Goal: Find specific page/section: Find specific page/section

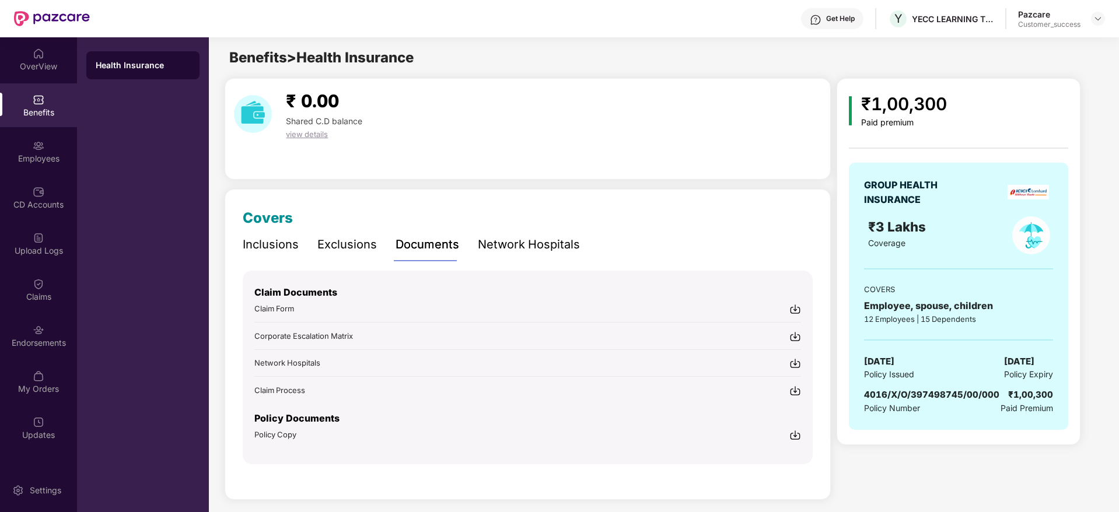
scroll to position [6, 0]
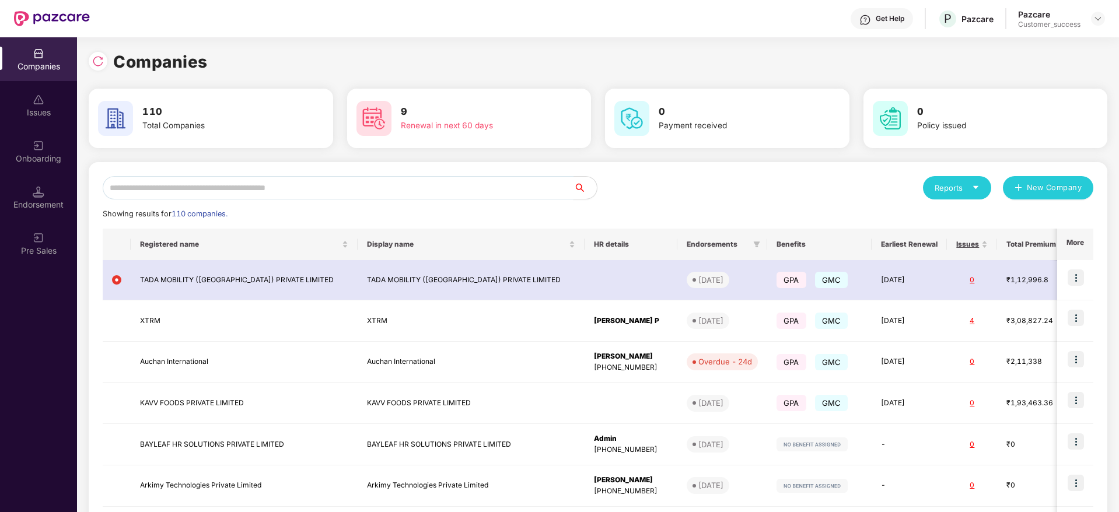
click at [152, 185] on input "text" at bounding box center [338, 187] width 471 height 23
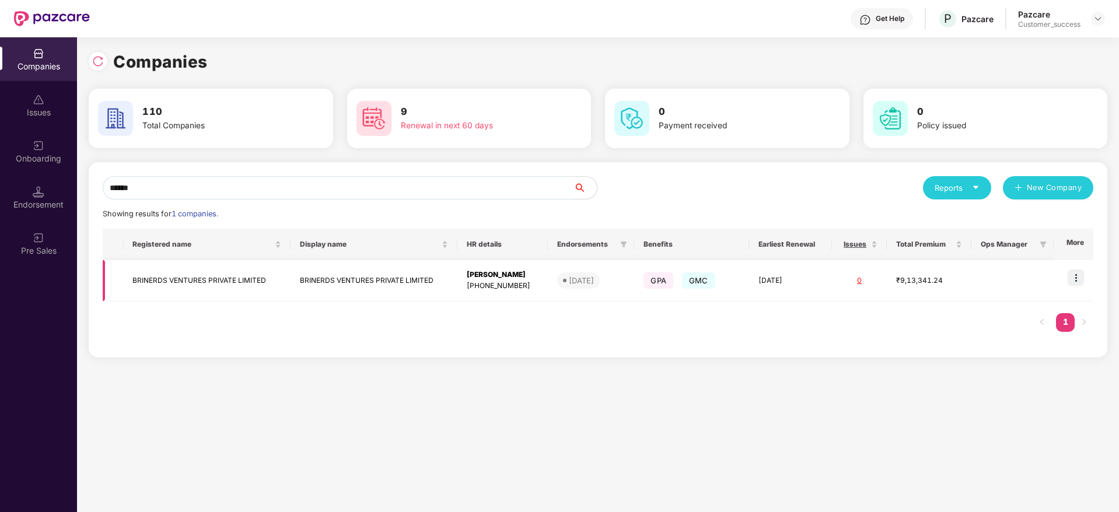
type input "******"
click at [233, 271] on td "BRINERDS VENTURES PRIVATE LIMITED" at bounding box center [206, 280] width 167 height 41
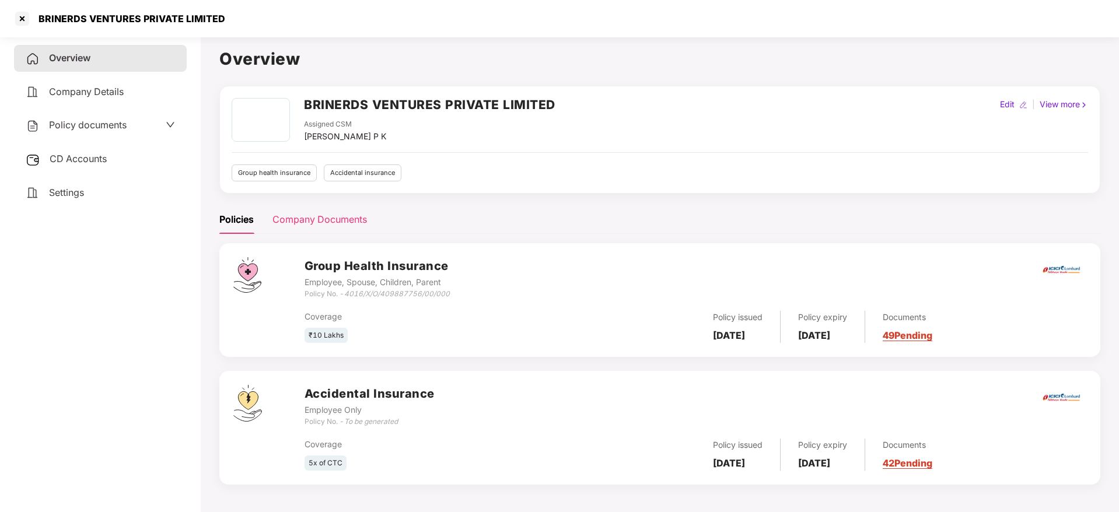
click at [328, 216] on div "Company Documents" at bounding box center [319, 219] width 95 height 15
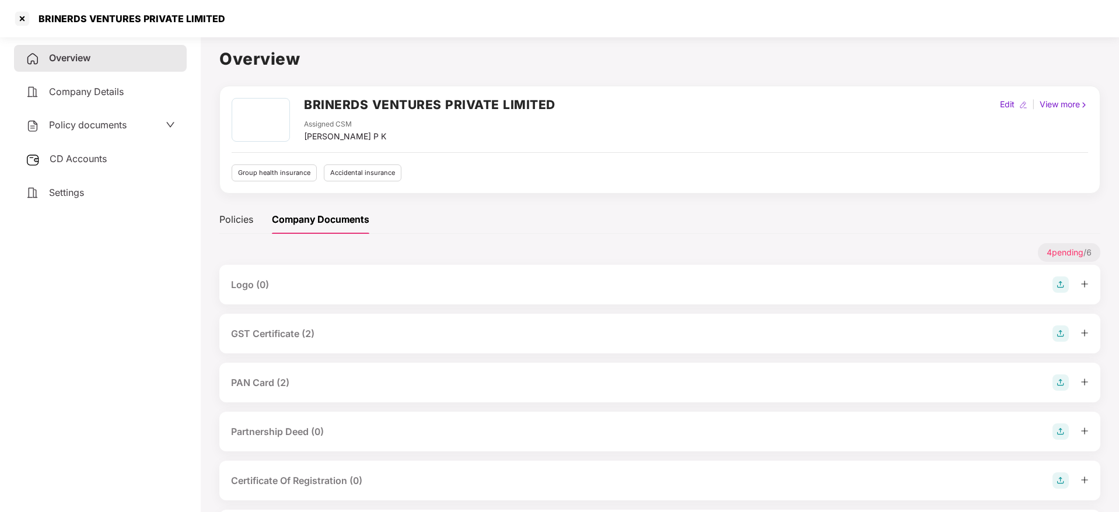
click at [289, 331] on div "GST Certificate (2)" at bounding box center [272, 334] width 83 height 15
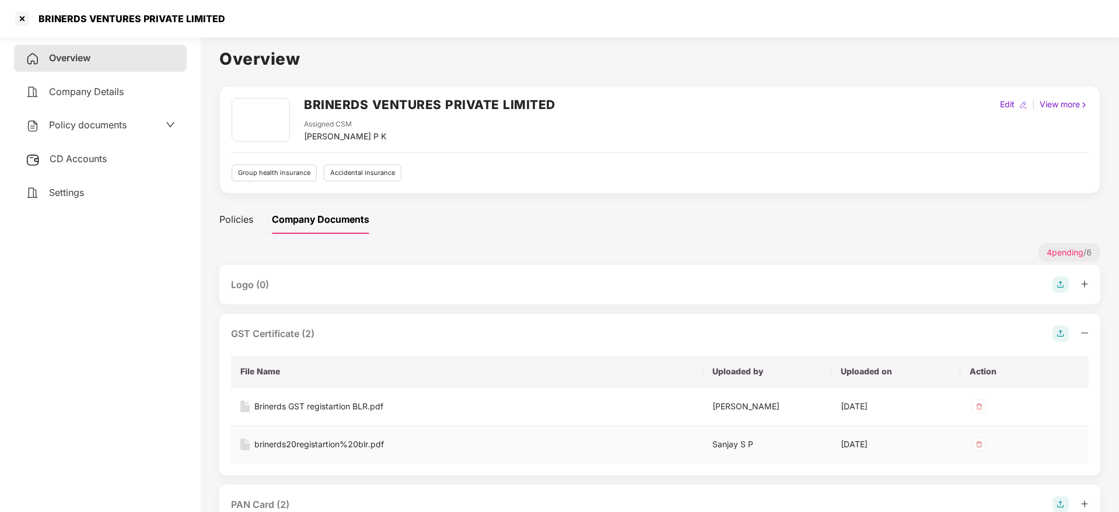
click at [286, 441] on div "brinerds20registartion%20blr.pdf" at bounding box center [319, 444] width 130 height 13
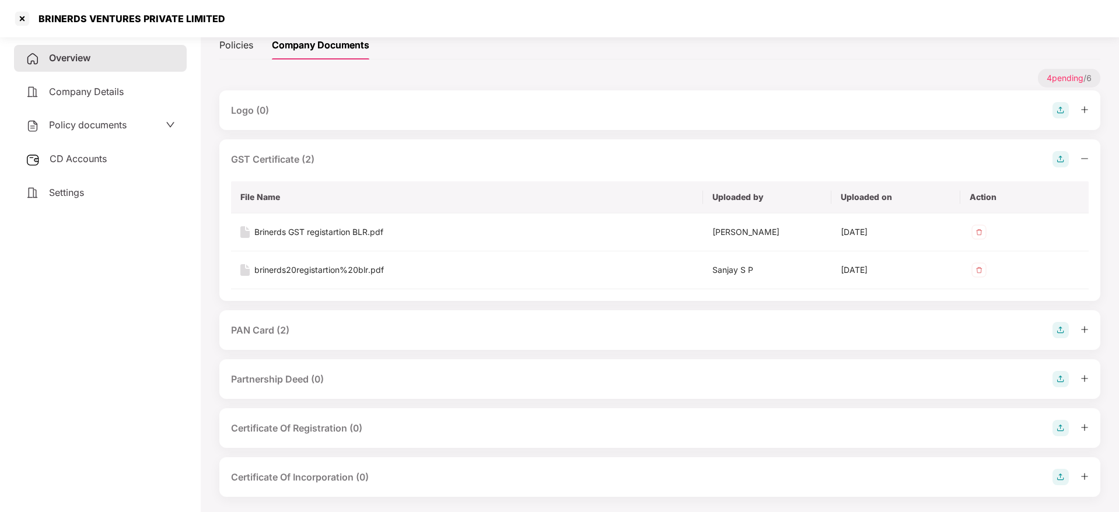
scroll to position [183, 0]
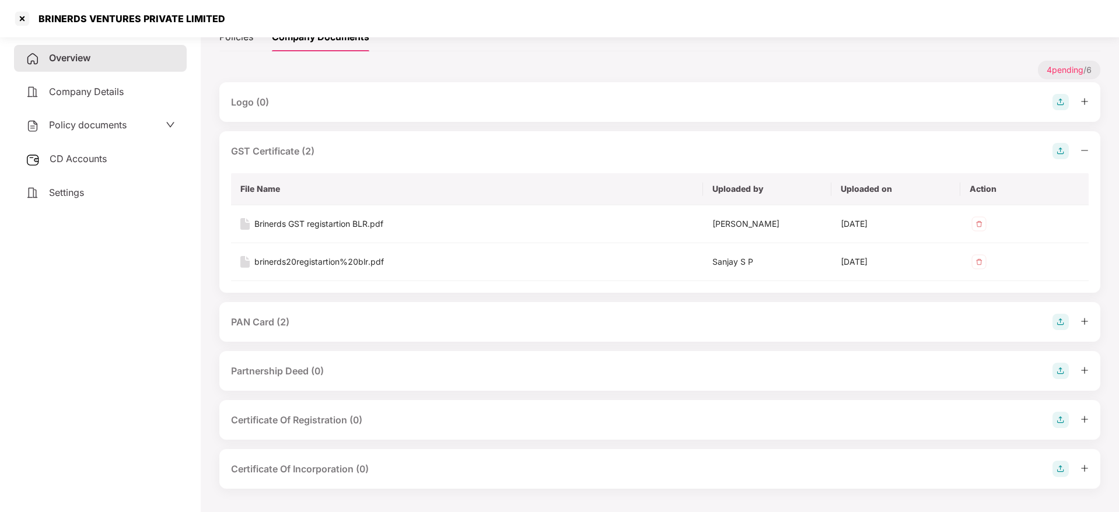
click at [285, 323] on div "PAN Card (2)" at bounding box center [260, 322] width 58 height 15
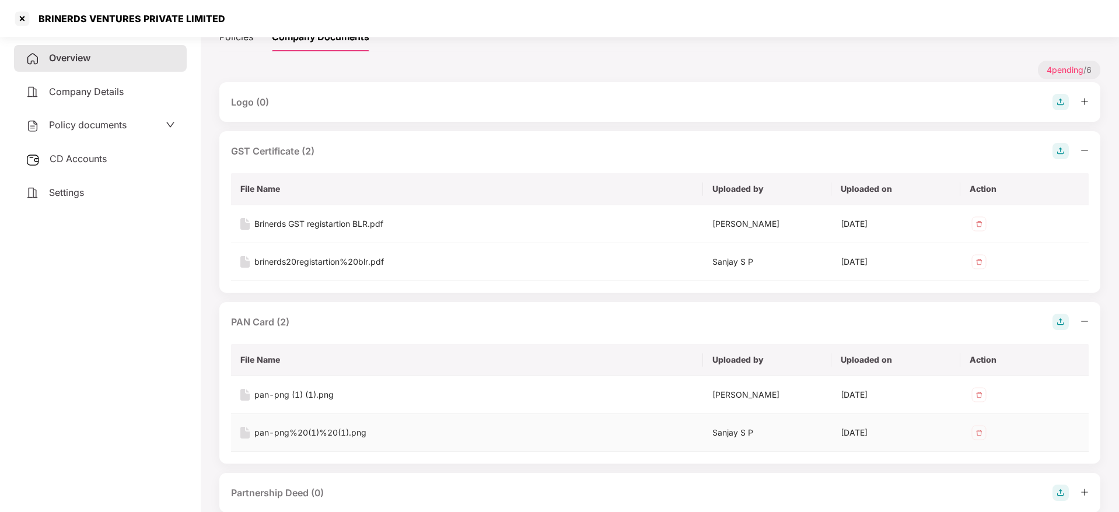
click at [323, 432] on div "pan-png%20(1)%20(1).png" at bounding box center [310, 432] width 112 height 13
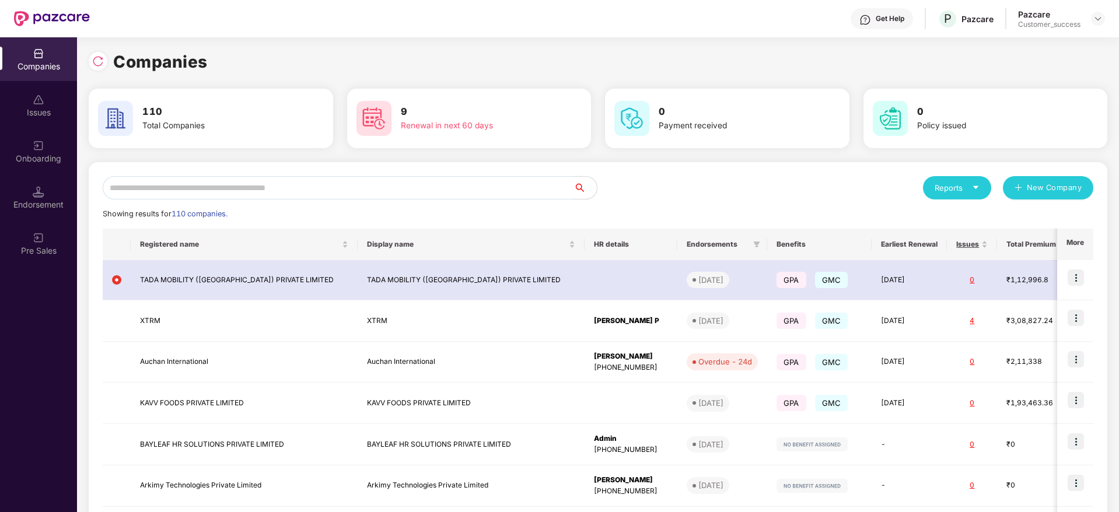
scroll to position [0, 0]
click at [151, 190] on input "text" at bounding box center [338, 187] width 471 height 23
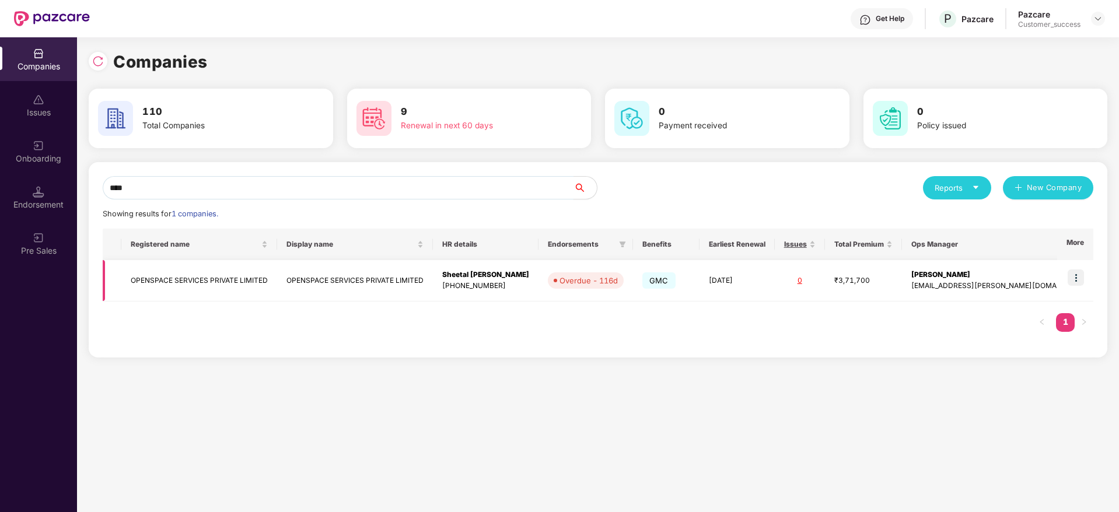
type input "****"
click at [160, 272] on td "OPENSPACE SERVICES PRIVATE LIMITED" at bounding box center [199, 280] width 156 height 41
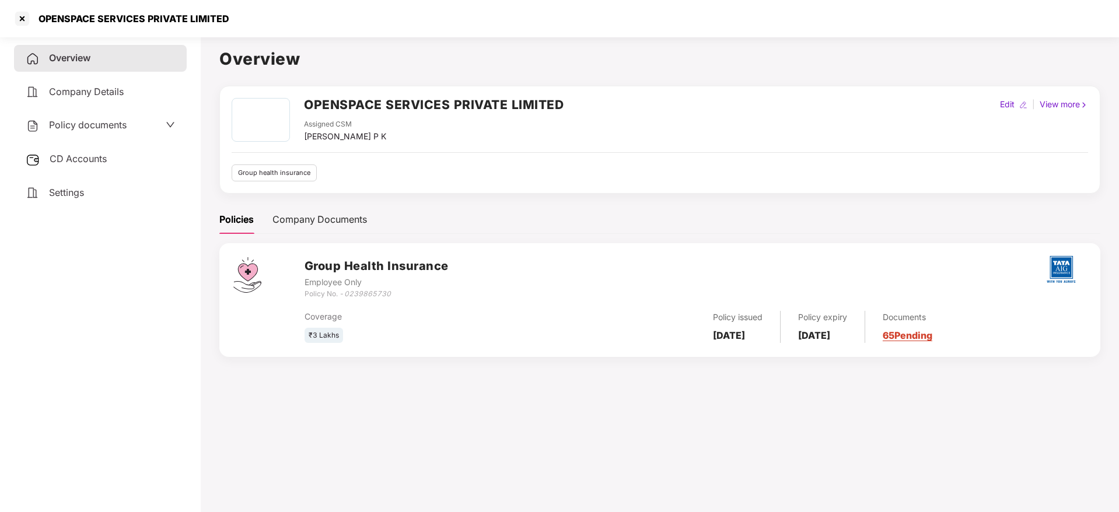
click at [99, 125] on span "Policy documents" at bounding box center [88, 125] width 78 height 12
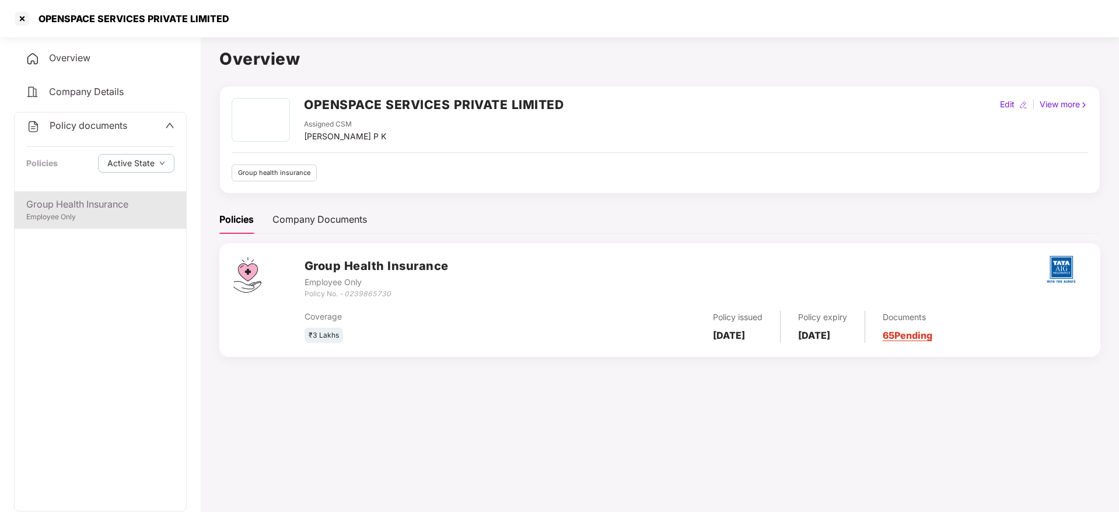
click at [92, 200] on div "Group Health Insurance" at bounding box center [100, 204] width 148 height 15
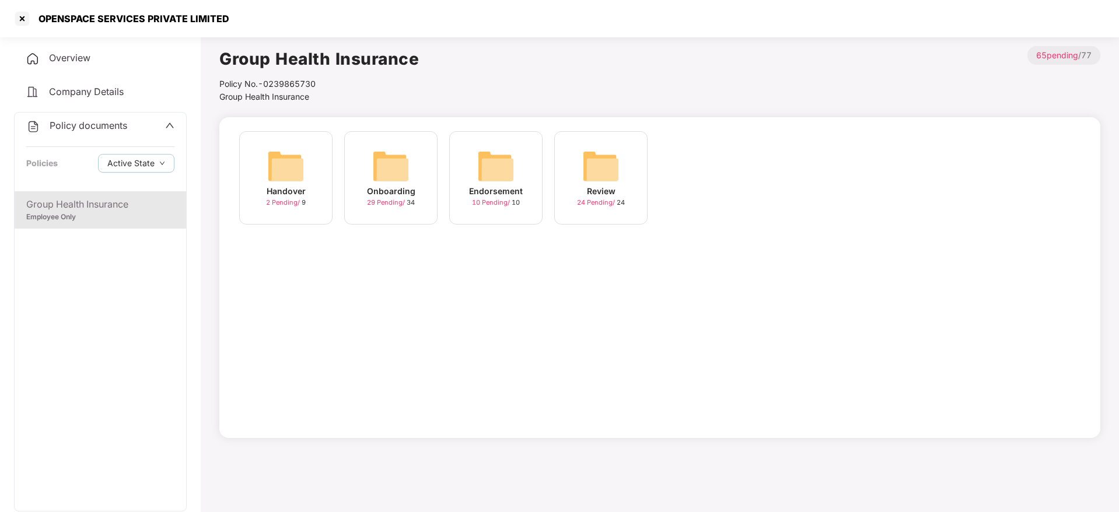
click at [397, 188] on div "Onboarding" at bounding box center [391, 191] width 48 height 13
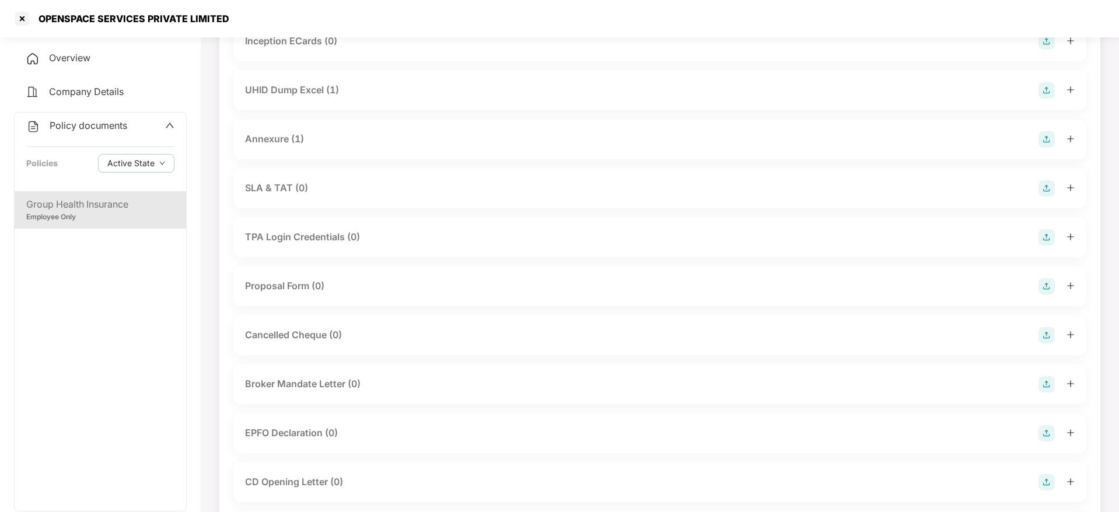
scroll to position [455, 0]
click at [618, 227] on div "Annexure (1)" at bounding box center [660, 235] width 830 height 16
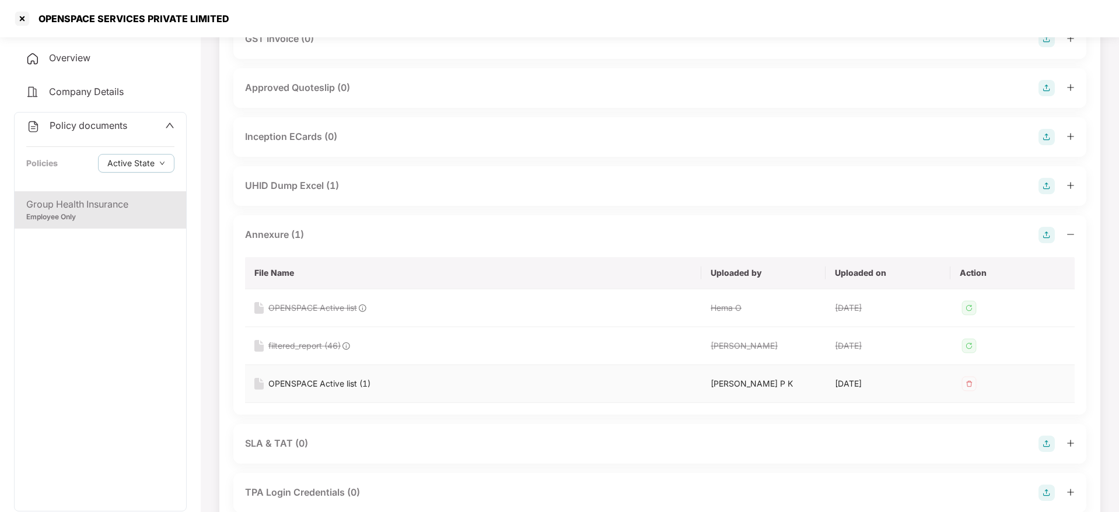
click at [968, 378] on img at bounding box center [969, 384] width 19 height 19
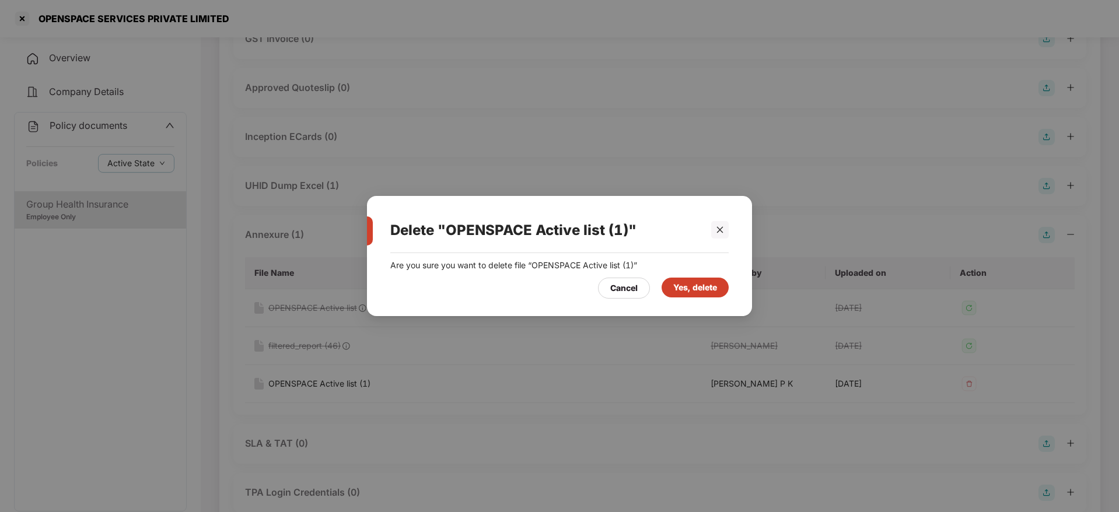
click at [712, 289] on div "Yes, delete" at bounding box center [695, 287] width 44 height 13
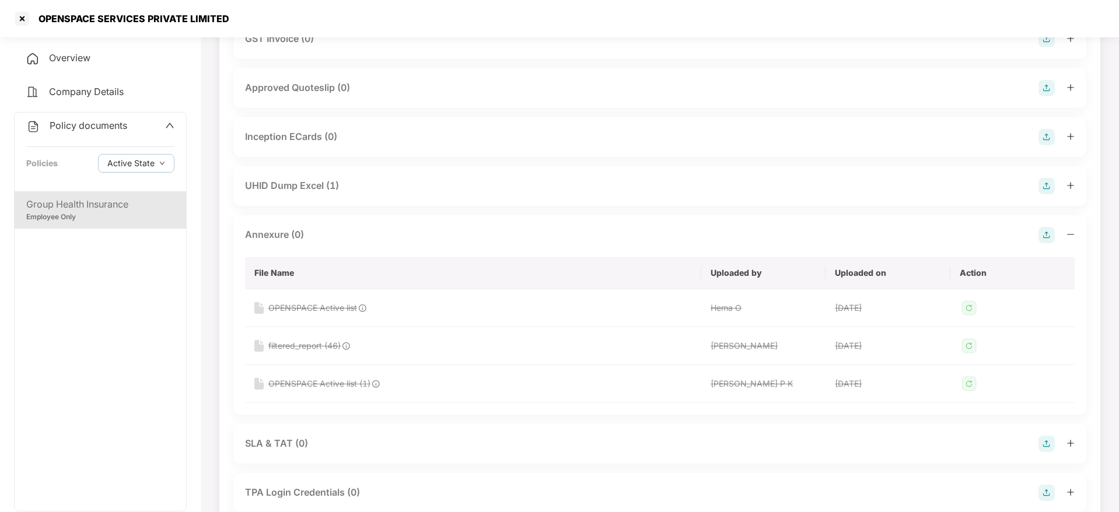
click at [1053, 240] on img at bounding box center [1046, 235] width 16 height 16
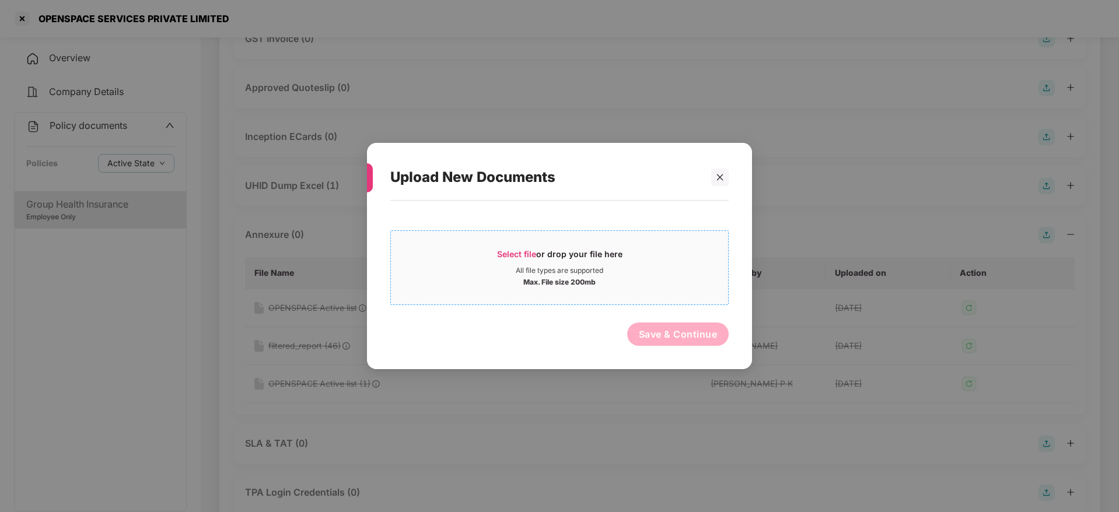
click at [524, 249] on span "Select file" at bounding box center [516, 254] width 39 height 10
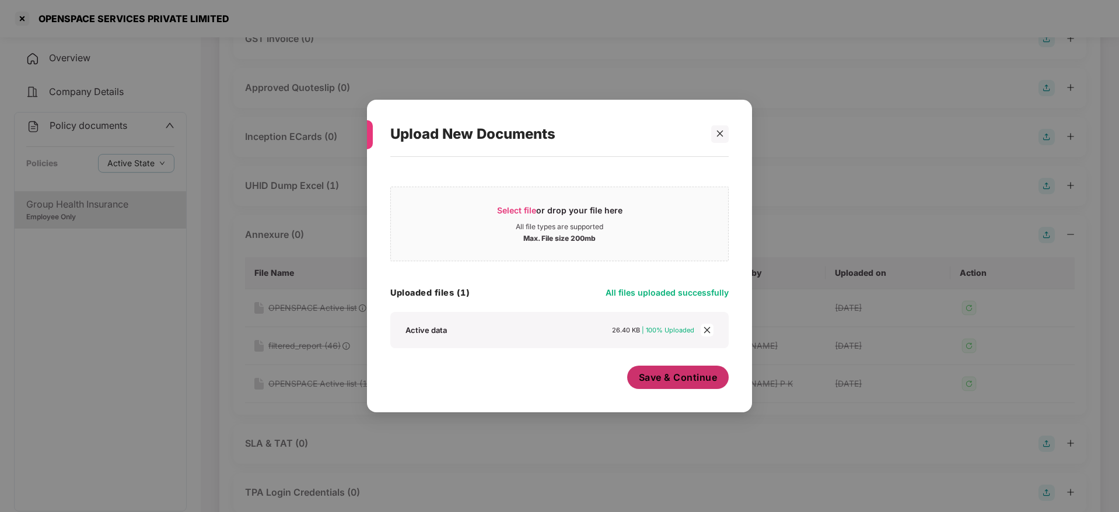
click at [655, 381] on span "Save & Continue" at bounding box center [678, 377] width 79 height 13
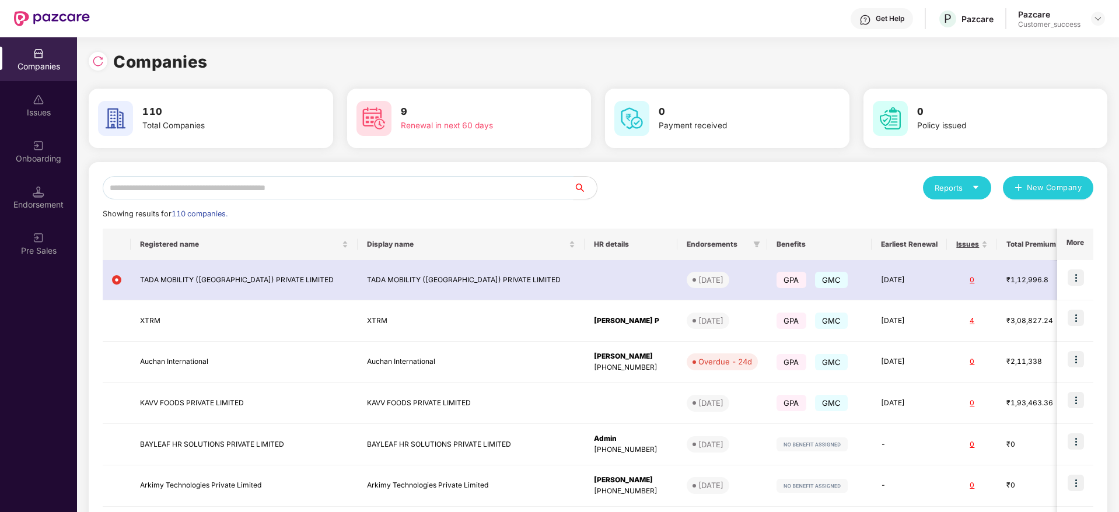
click at [233, 192] on input "text" at bounding box center [338, 187] width 471 height 23
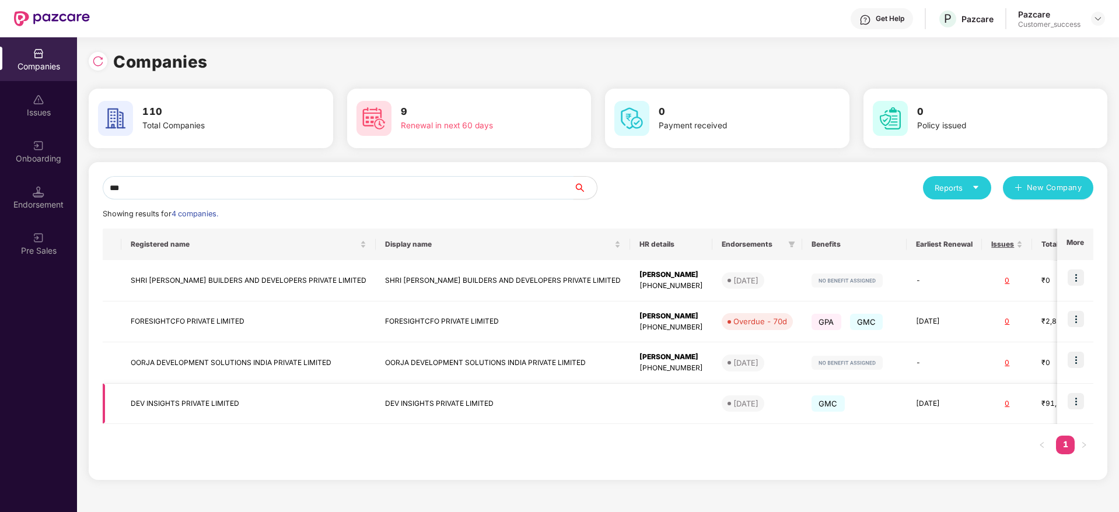
type input "***"
click at [1086, 403] on td at bounding box center [1075, 404] width 36 height 40
click at [1075, 403] on img at bounding box center [1076, 401] width 16 height 16
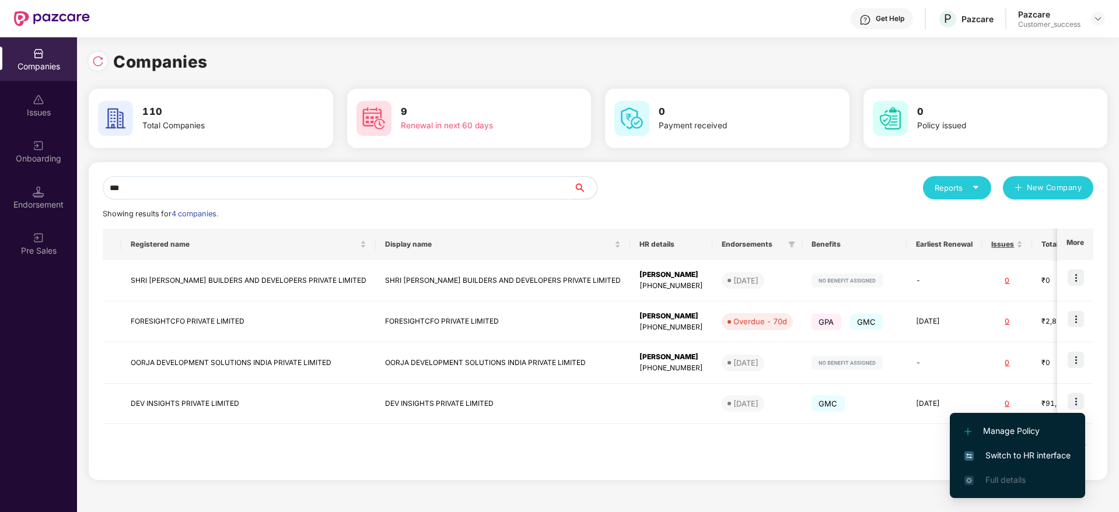
click at [1001, 459] on span "Switch to HR interface" at bounding box center [1017, 455] width 106 height 13
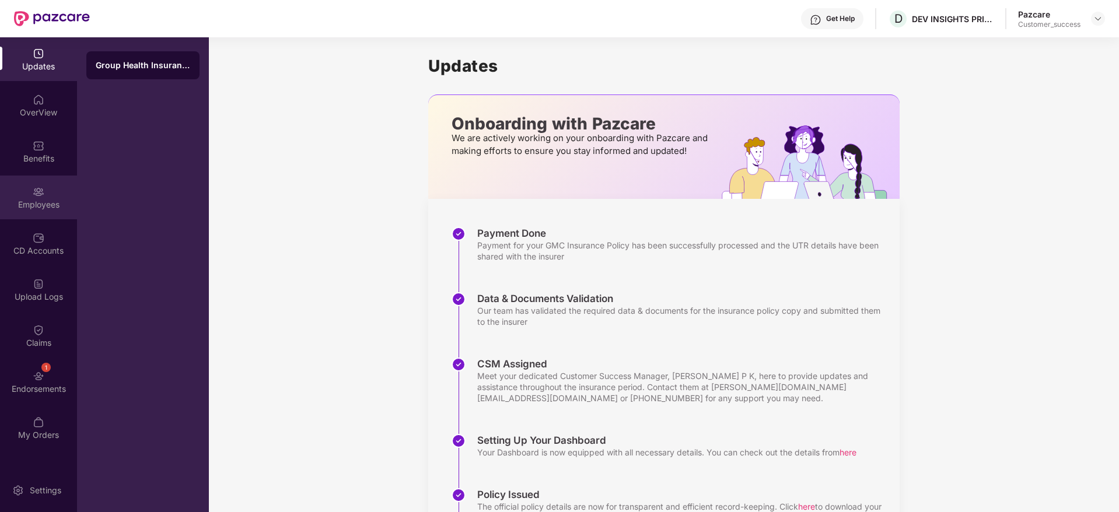
click at [36, 212] on div "Employees" at bounding box center [38, 198] width 77 height 44
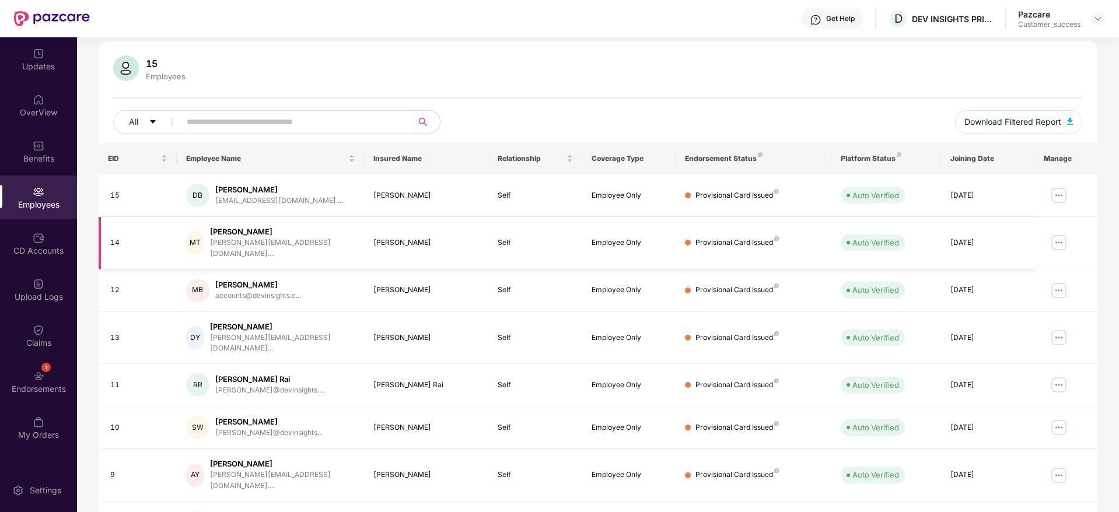
scroll to position [66, 0]
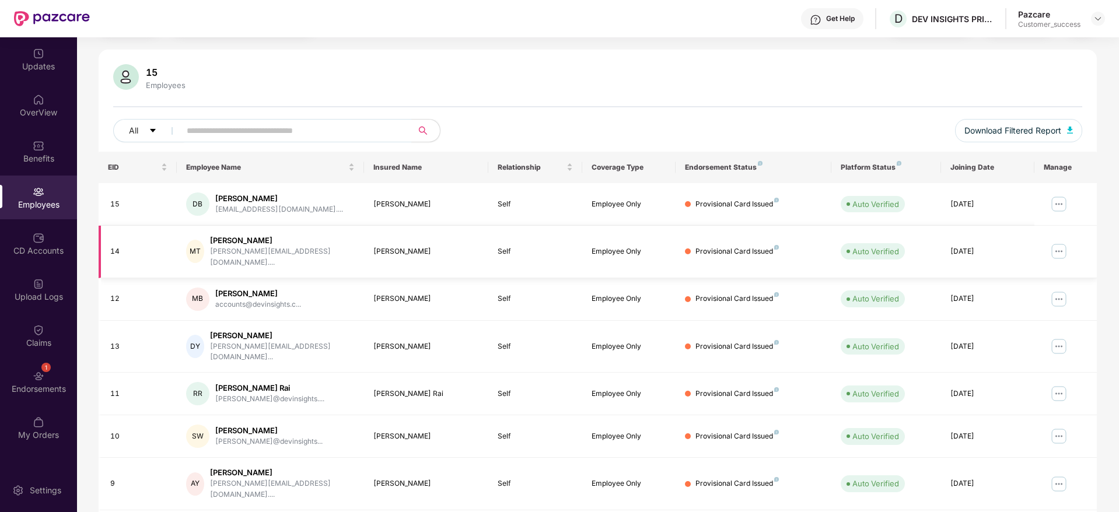
click at [246, 302] on td "MB [PERSON_NAME] accounts@devinsights.c..." at bounding box center [270, 299] width 187 height 43
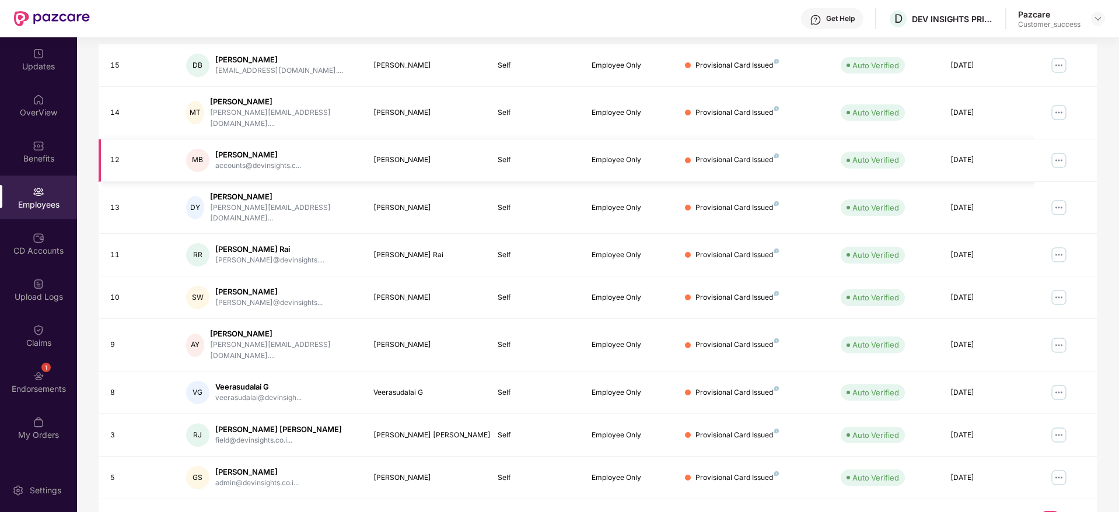
scroll to position [0, 0]
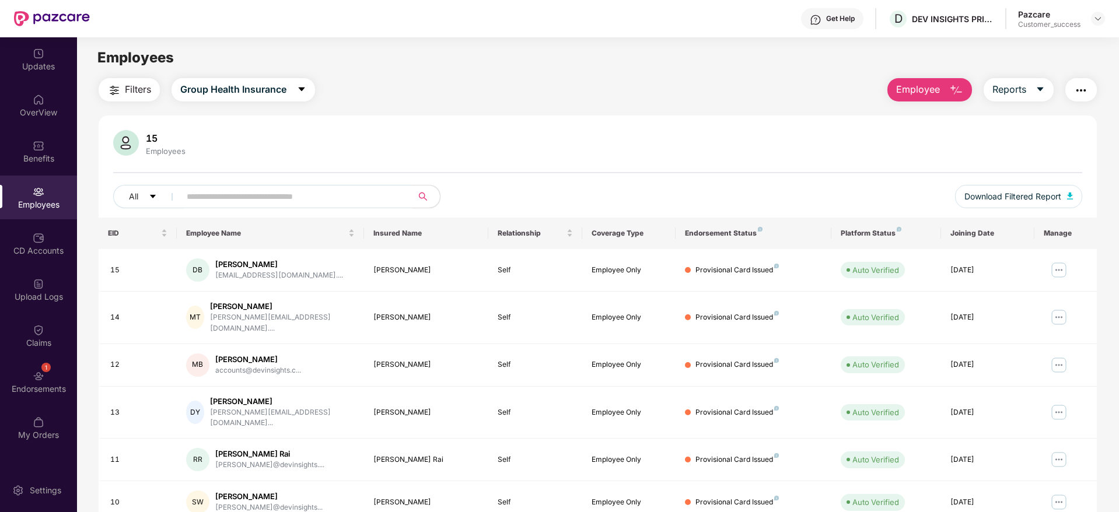
click at [260, 186] on span at bounding box center [292, 196] width 239 height 23
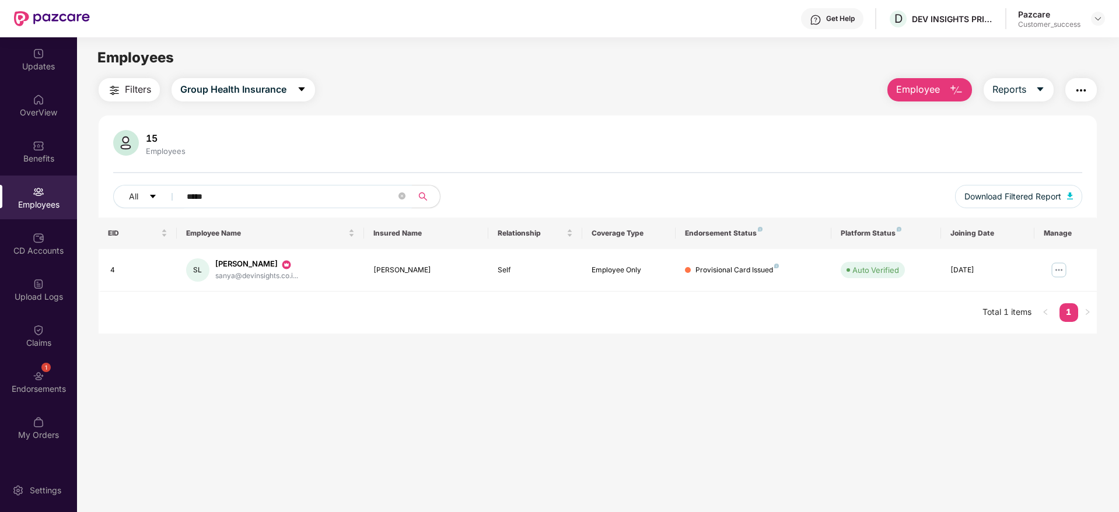
type input "*****"
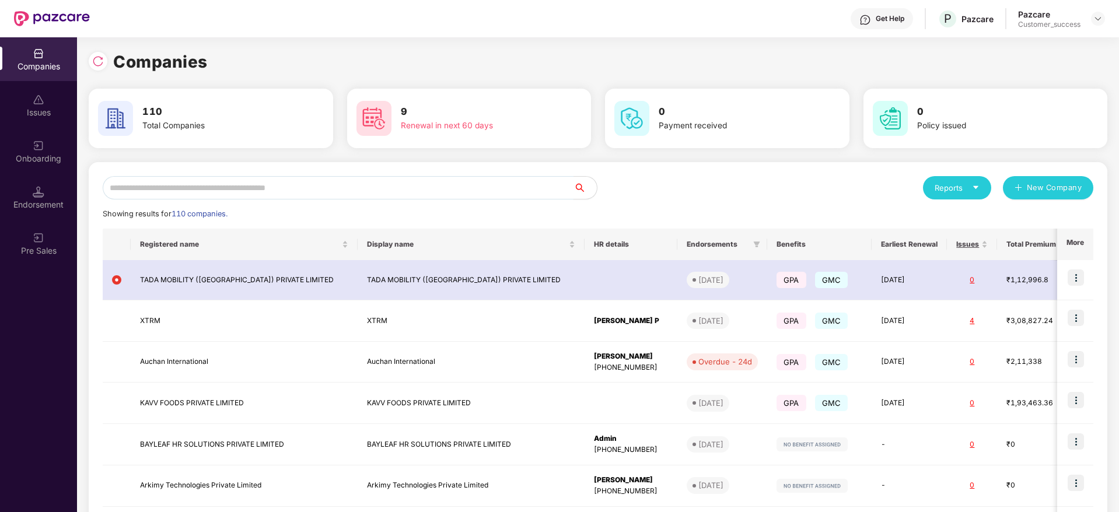
click at [162, 194] on input "text" at bounding box center [338, 187] width 471 height 23
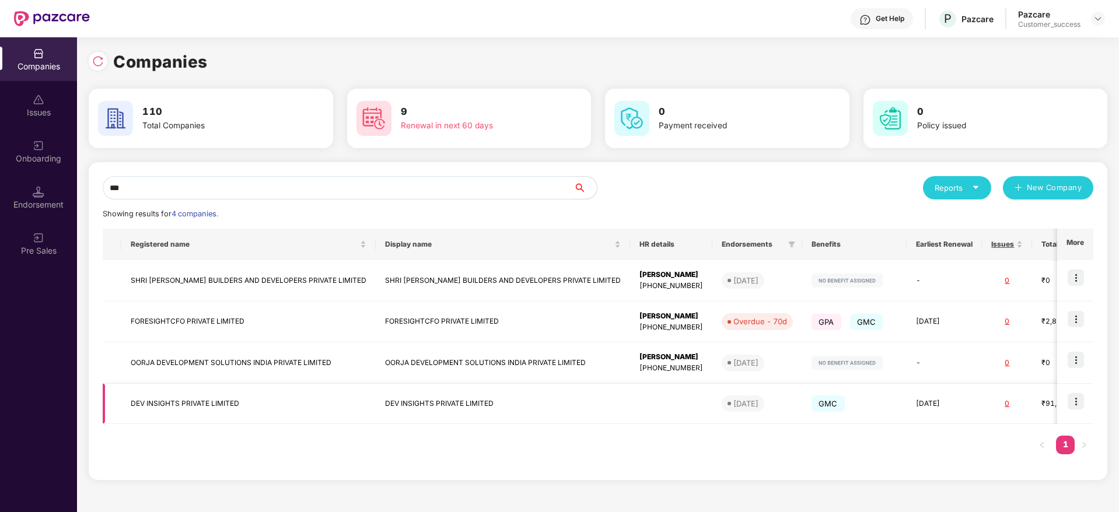
type input "***"
click at [183, 409] on td "DEV INSIGHTS PRIVATE LIMITED" at bounding box center [248, 404] width 254 height 40
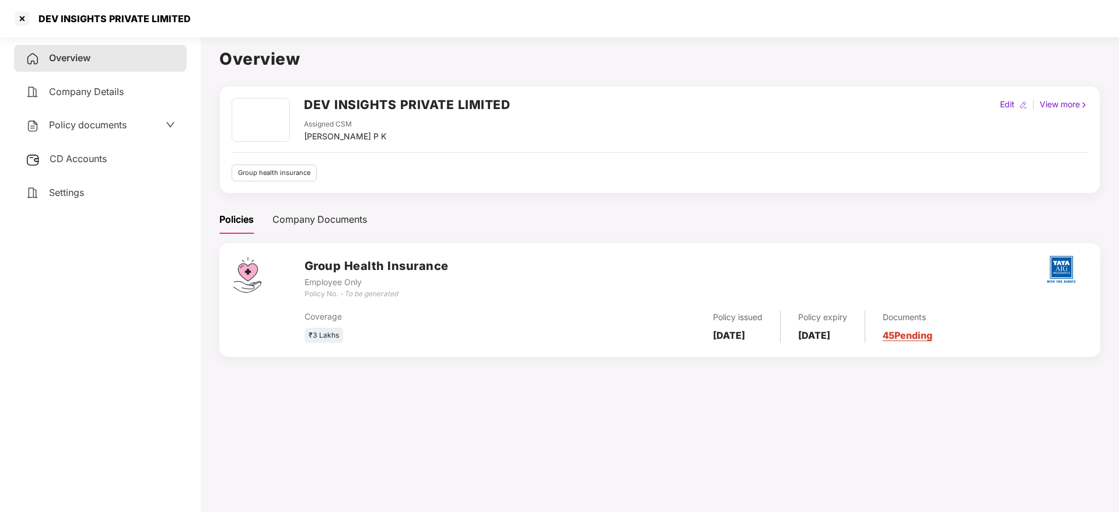
click at [85, 130] on span "Policy documents" at bounding box center [88, 125] width 78 height 12
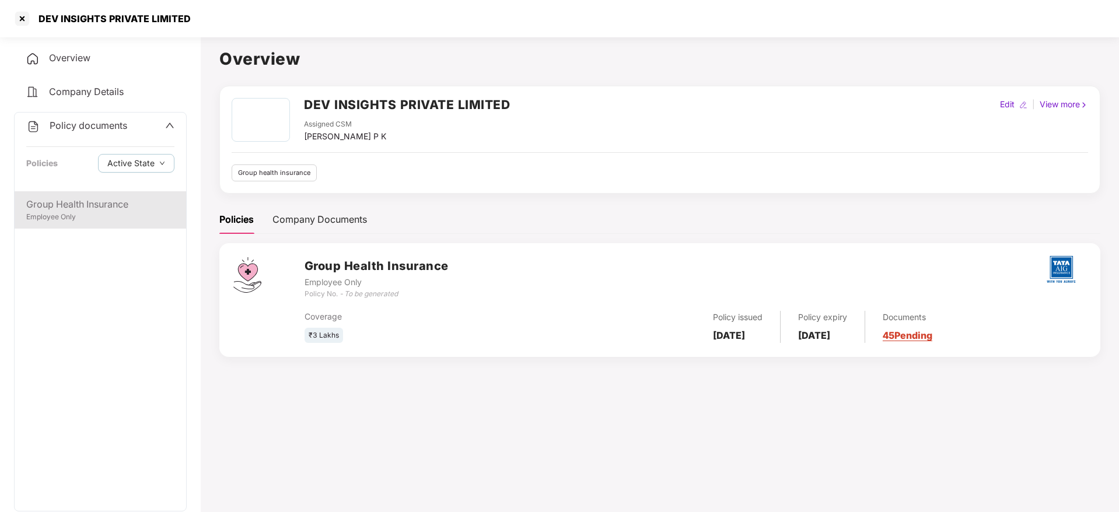
click at [79, 221] on div "Employee Only" at bounding box center [100, 217] width 148 height 11
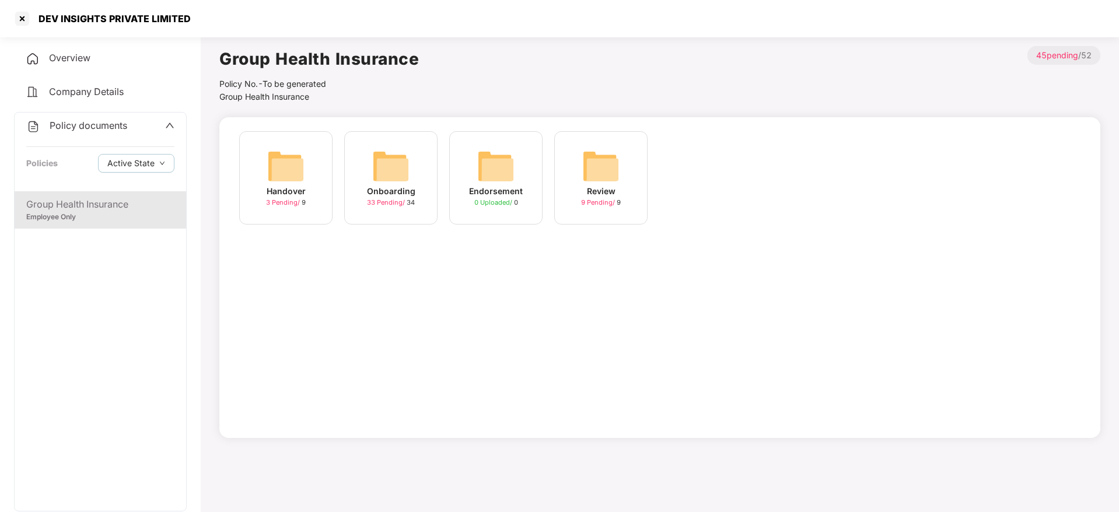
click at [407, 204] on span "33 Pending /" at bounding box center [387, 202] width 40 height 8
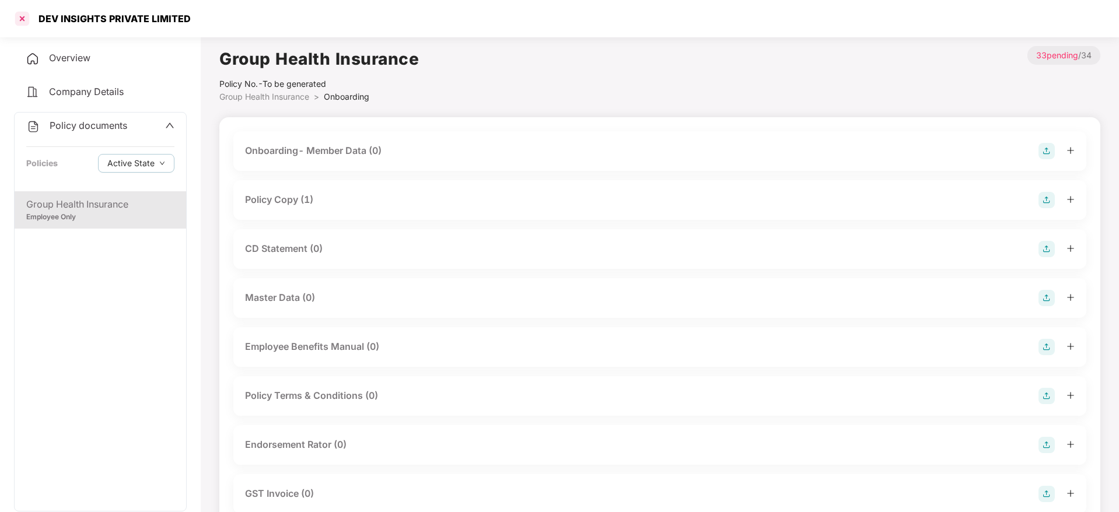
click at [24, 15] on div at bounding box center [22, 18] width 19 height 19
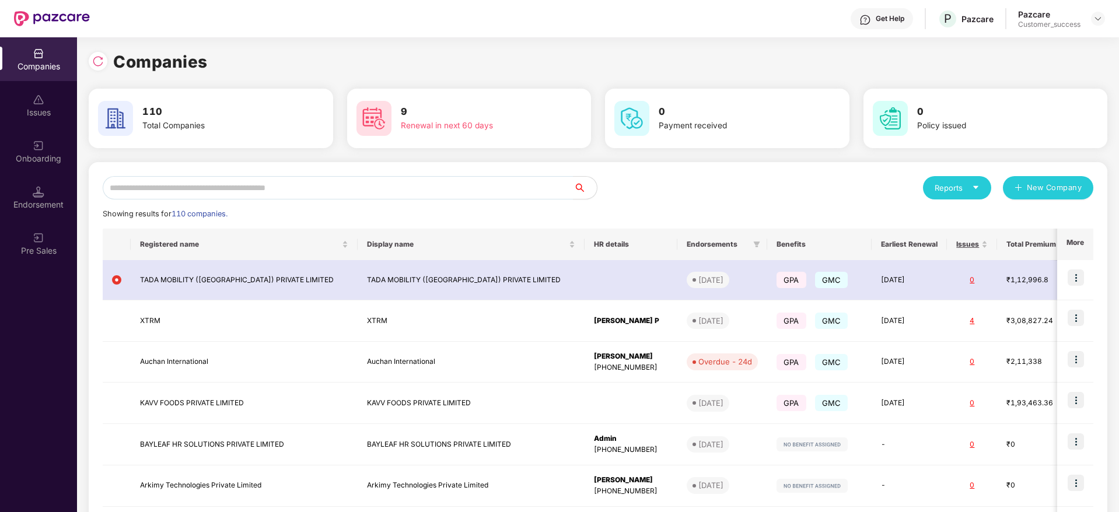
click at [212, 174] on div "Reports New Company Showing results for 110 companies. Registered name Display …" at bounding box center [598, 444] width 1019 height 565
click at [211, 187] on input "text" at bounding box center [338, 187] width 471 height 23
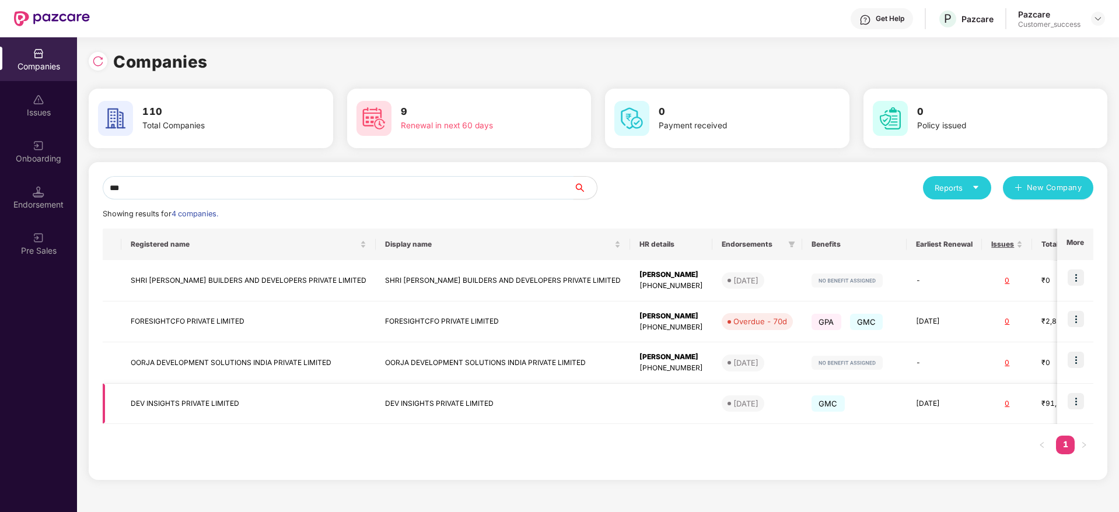
type input "***"
click at [183, 410] on td "DEV INSIGHTS PRIVATE LIMITED" at bounding box center [248, 404] width 254 height 40
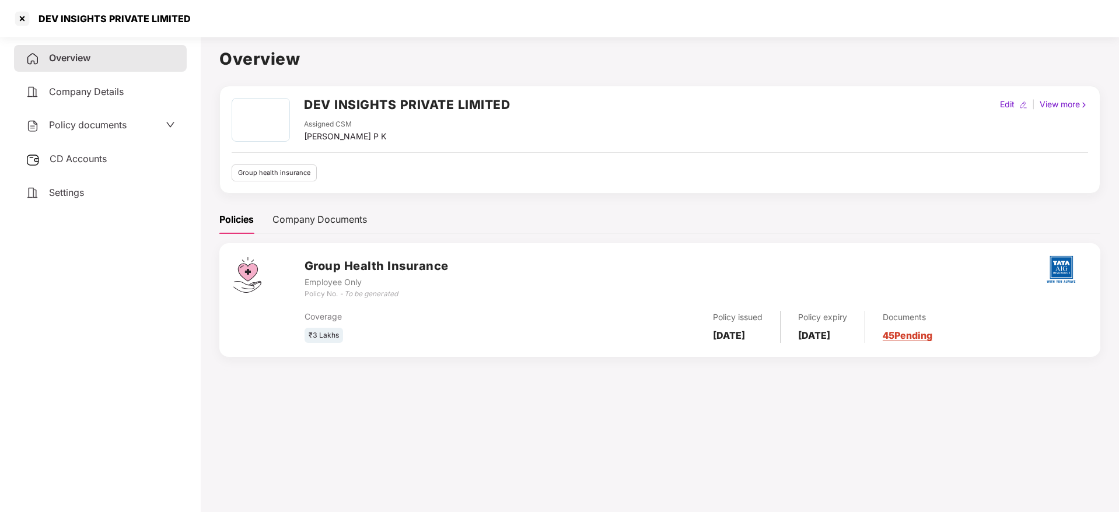
click at [82, 119] on span "Policy documents" at bounding box center [88, 125] width 78 height 12
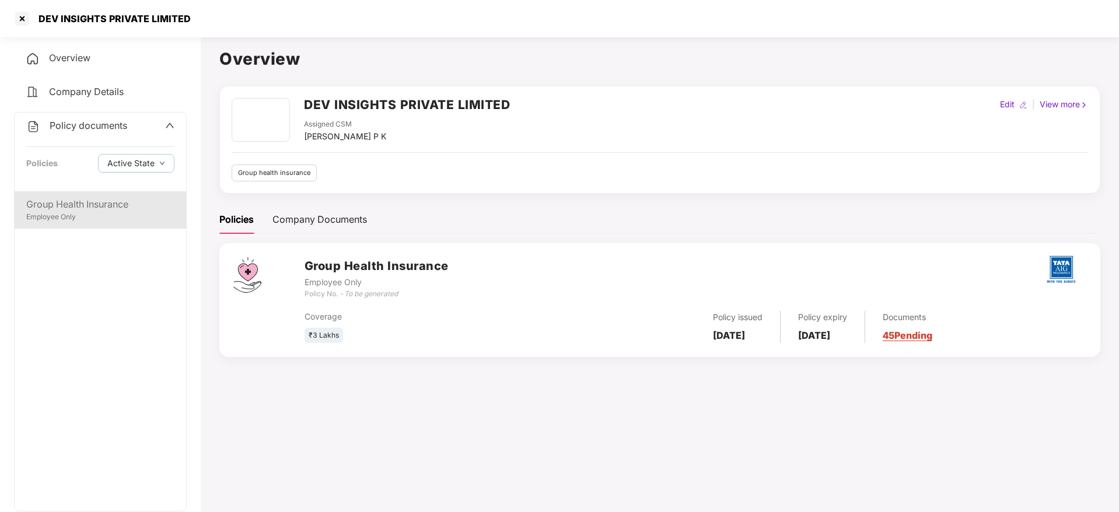
click at [66, 197] on div "Group Health Insurance" at bounding box center [100, 204] width 148 height 15
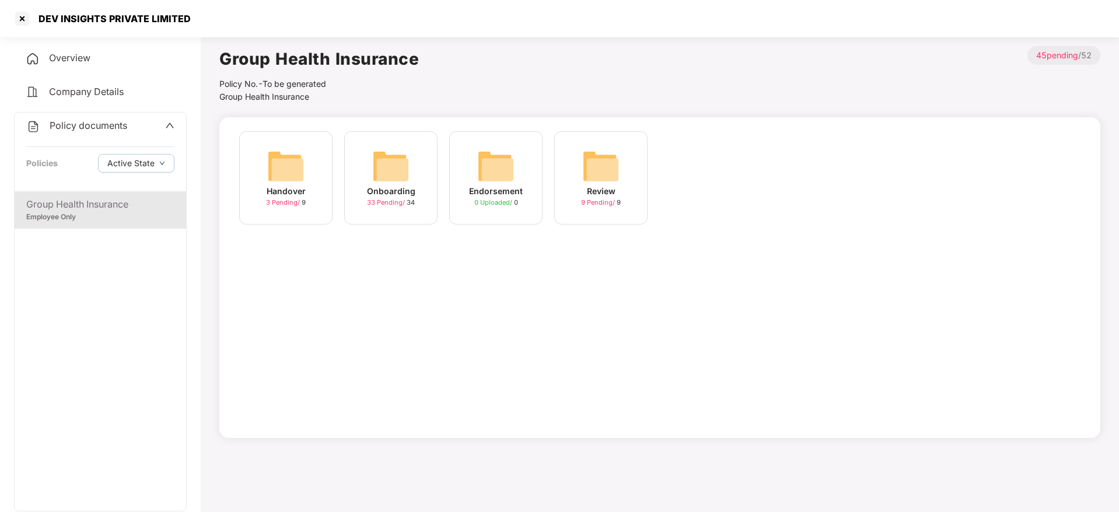
click at [303, 214] on div "Handover 3 Pending / 9" at bounding box center [285, 177] width 93 height 93
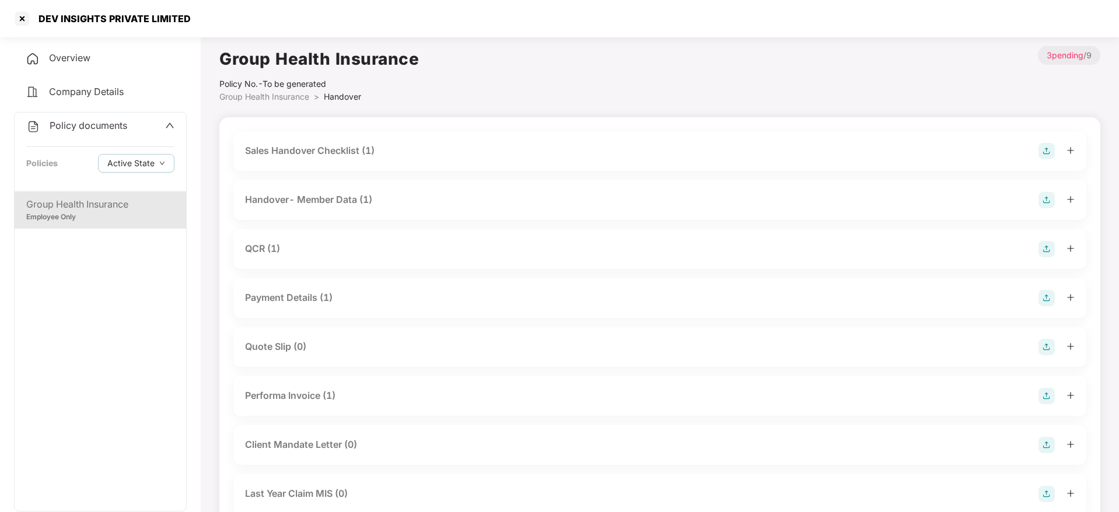
click at [302, 198] on div "Handover- Member Data (1)" at bounding box center [308, 200] width 127 height 15
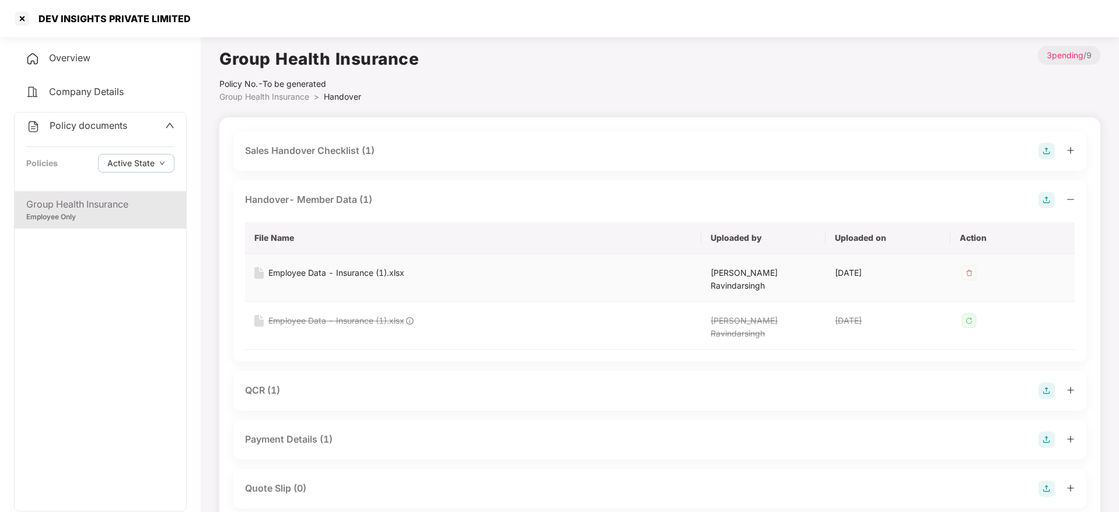
click at [362, 277] on div "Employee Data - Insurance (1).xlsx" at bounding box center [336, 273] width 136 height 13
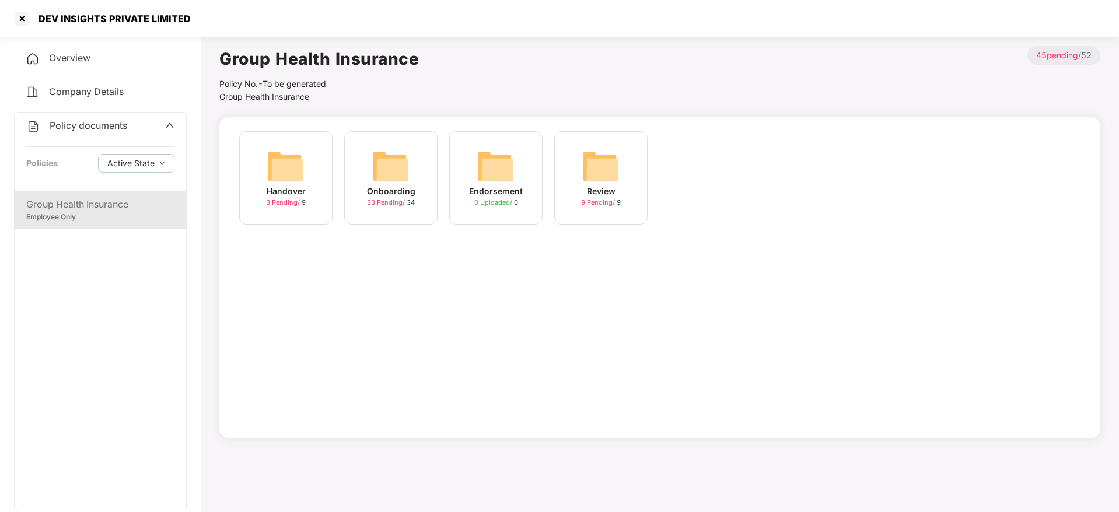
click at [12, 19] on div "DEV INSIGHTS PRIVATE LIMITED" at bounding box center [559, 18] width 1119 height 37
click at [25, 22] on div at bounding box center [22, 18] width 19 height 19
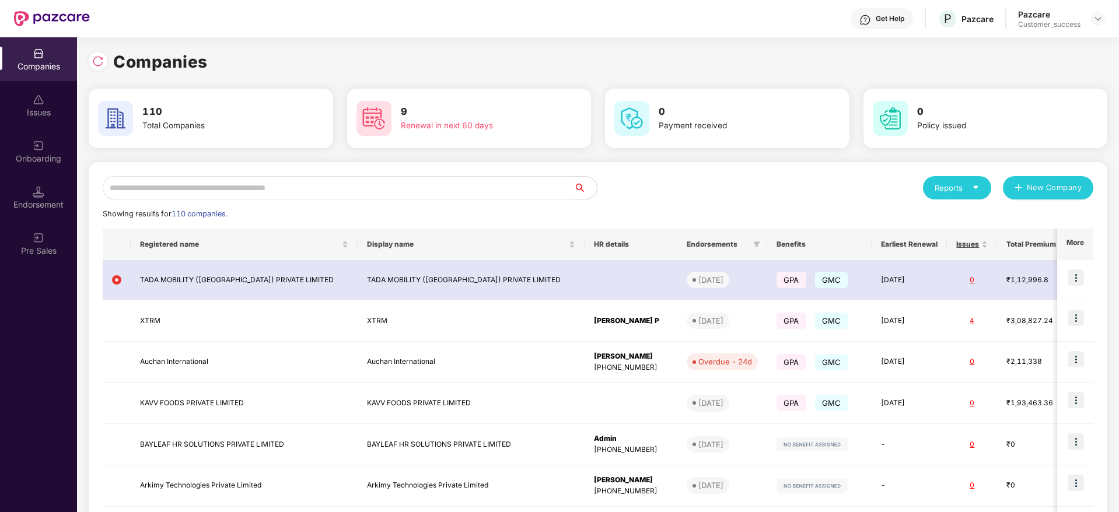
click at [214, 195] on input "text" at bounding box center [338, 187] width 471 height 23
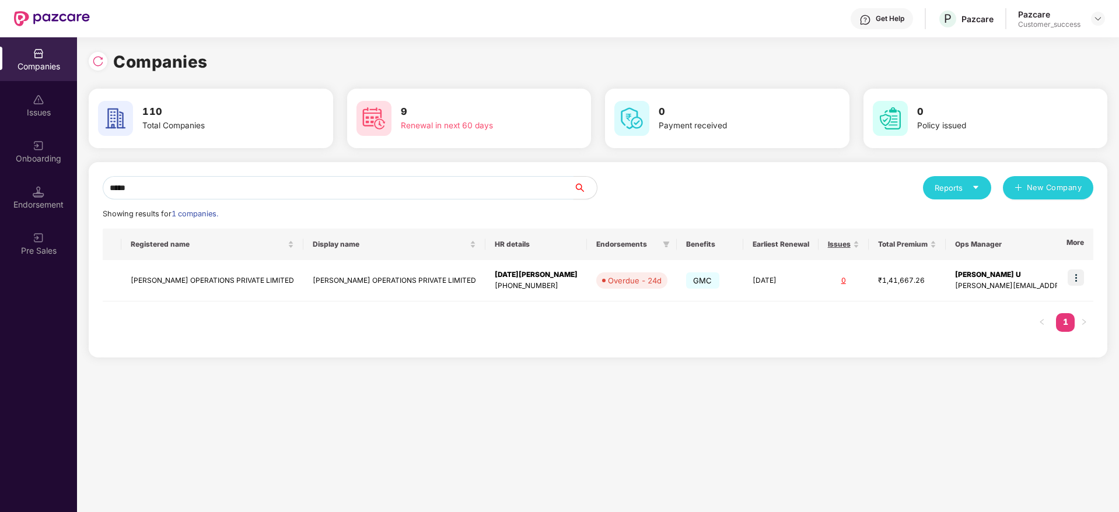
type input "*****"
